Goal: Find specific page/section: Find specific page/section

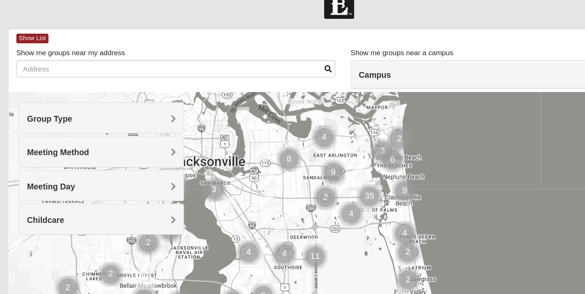
click at [394, 82] on h4 "Campus" at bounding box center [432, 81] width 249 height 8
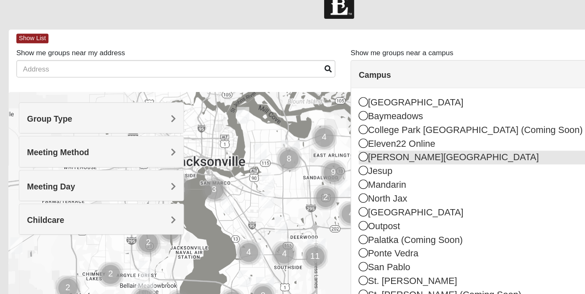
click at [312, 149] on icon at bounding box center [312, 149] width 8 height 8
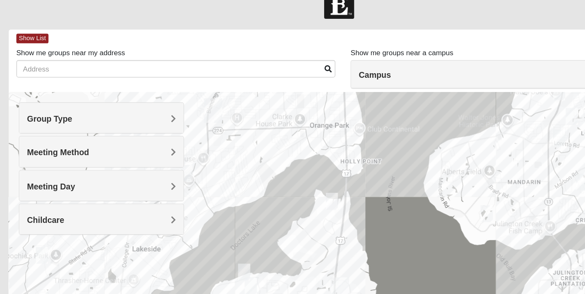
click at [53, 118] on span "Group Type" at bounding box center [54, 117] width 37 height 7
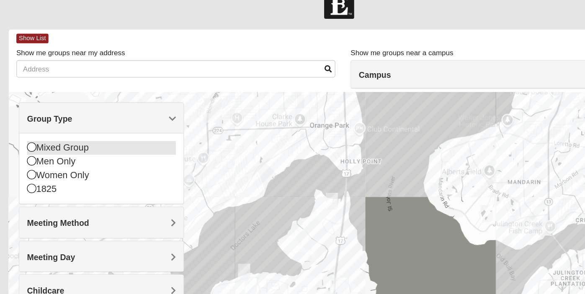
click at [38, 144] on icon at bounding box center [40, 141] width 8 height 8
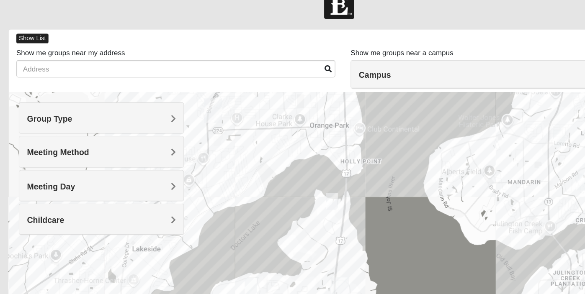
click at [40, 50] on span "Show List" at bounding box center [40, 51] width 26 height 8
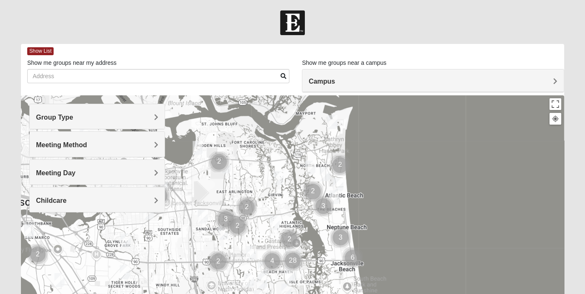
click at [392, 74] on div "Campus" at bounding box center [432, 80] width 261 height 23
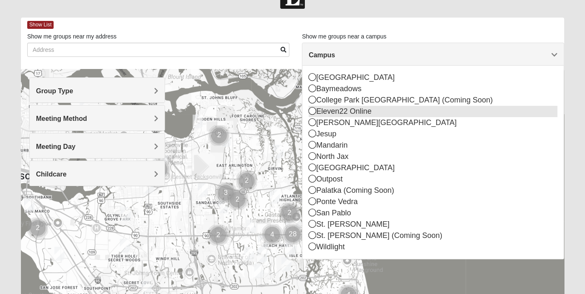
scroll to position [23, 0]
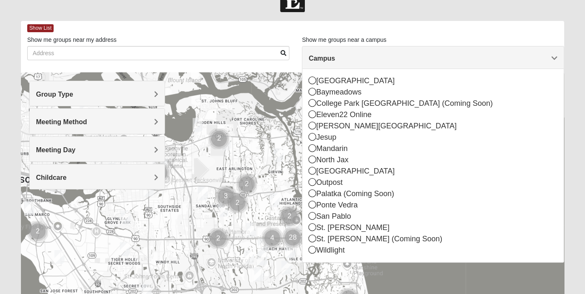
click at [263, 35] on div "Show List" at bounding box center [295, 28] width 536 height 15
